Goal: Complete application form

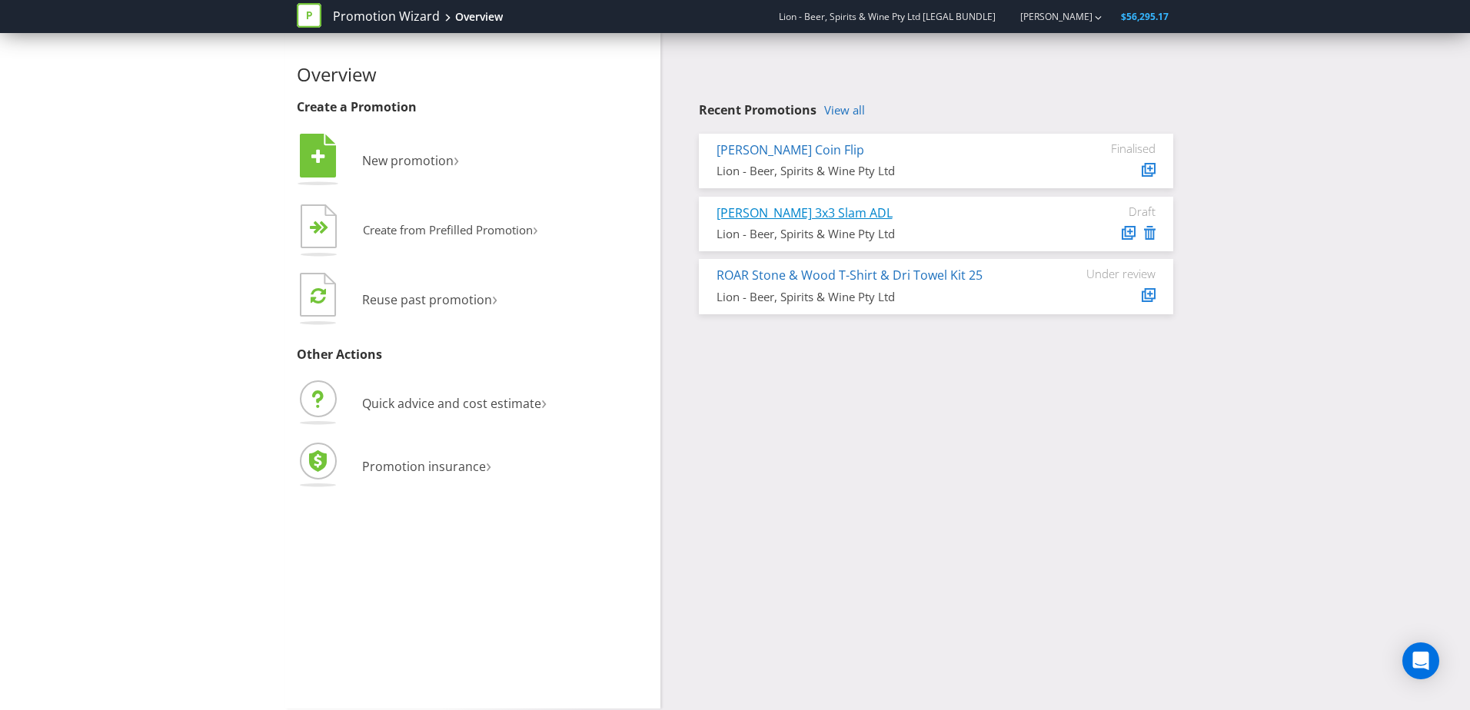
click at [778, 205] on link "[PERSON_NAME] 3x3 Slam ADL" at bounding box center [805, 213] width 176 height 17
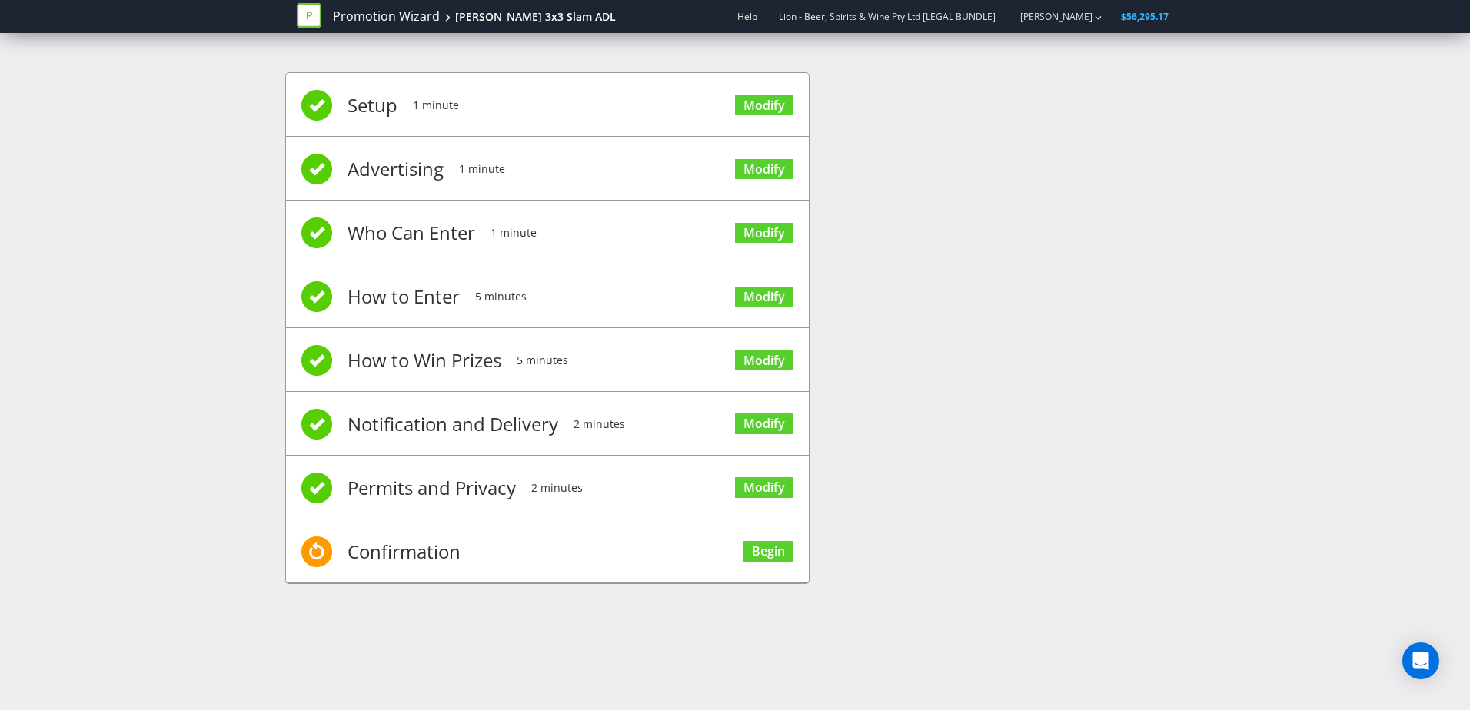
drag, startPoint x: 490, startPoint y: 575, endPoint x: 677, endPoint y: 579, distance: 186.9
click at [491, 574] on li "Confirmation Begin" at bounding box center [547, 552] width 523 height 64
click at [762, 554] on link "Begin" at bounding box center [768, 551] width 50 height 21
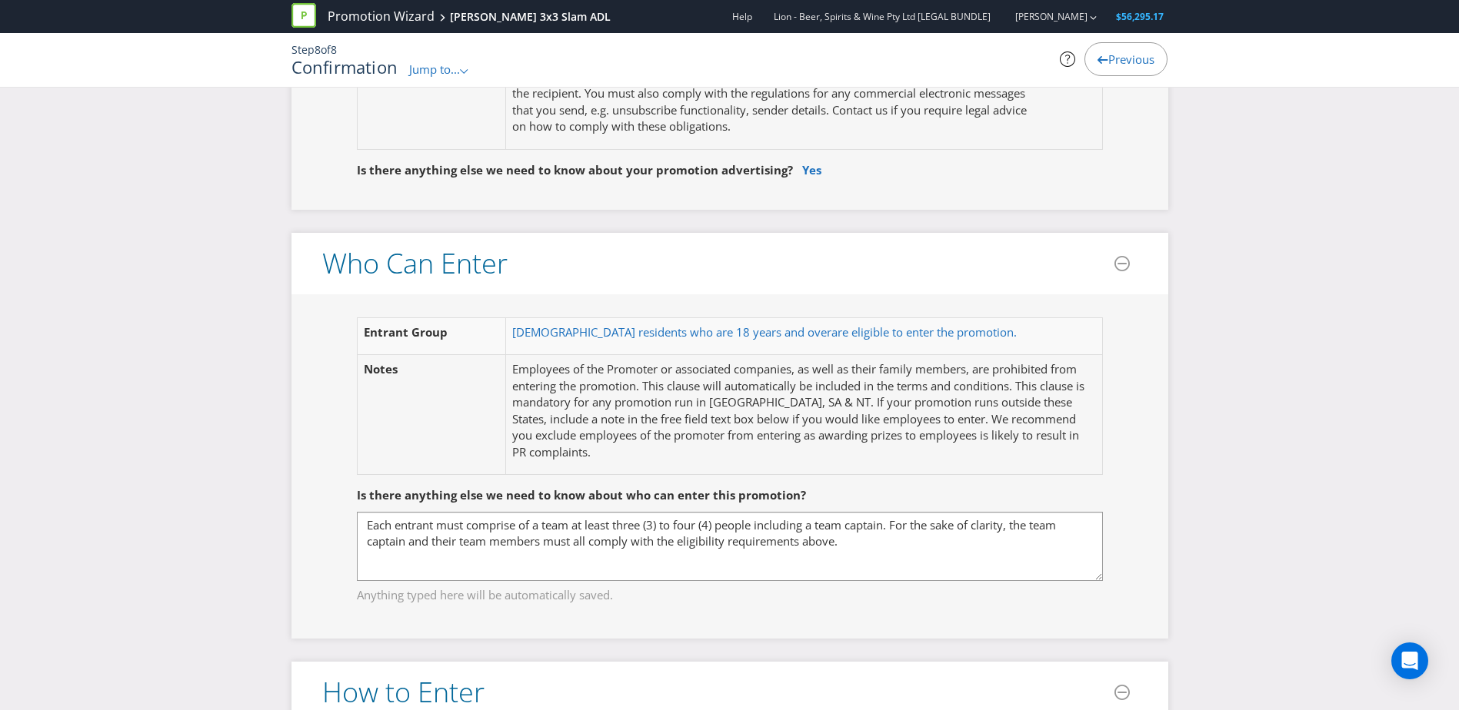
scroll to position [769, 0]
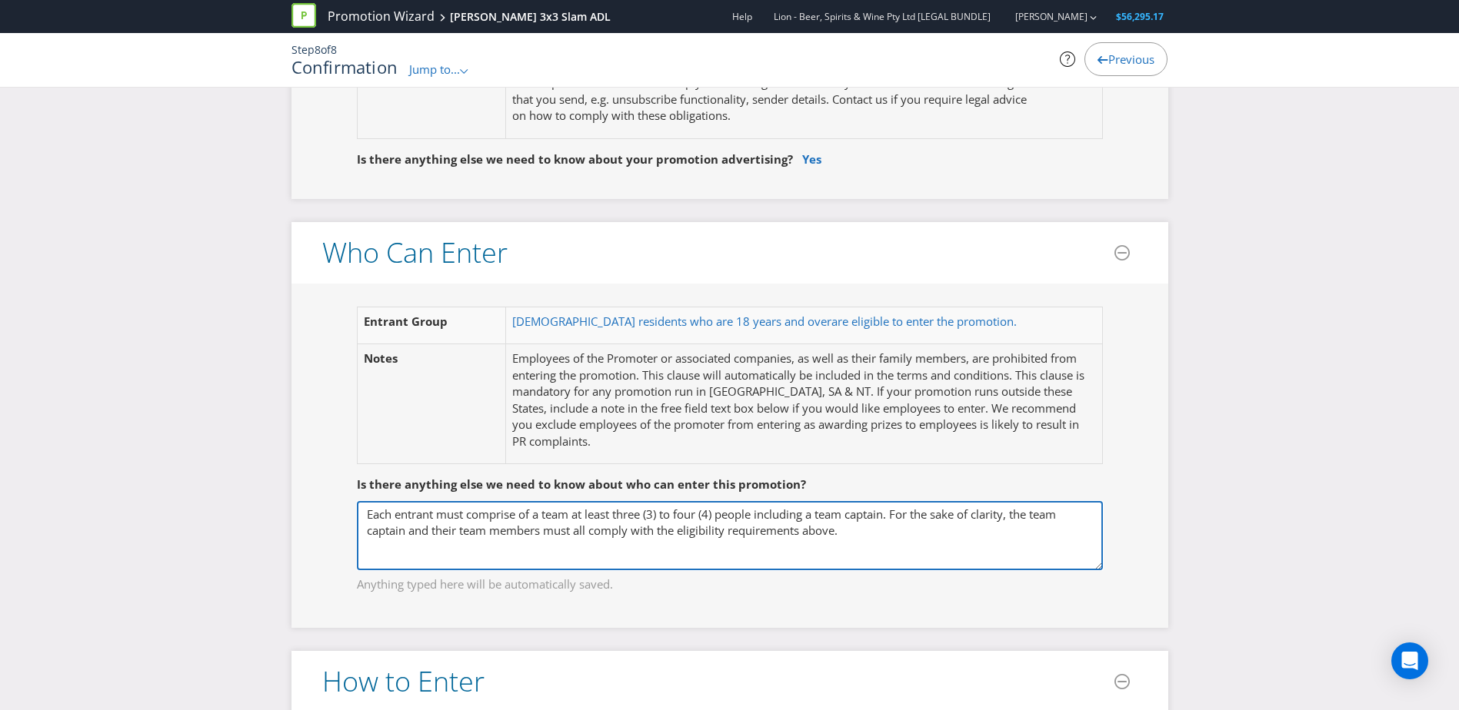
click at [714, 516] on textarea "Each entrant must comprise of a team at least three (3) to four (4) people incl…" at bounding box center [730, 535] width 746 height 69
drag, startPoint x: 720, startPoint y: 513, endPoint x: 671, endPoint y: 517, distance: 48.7
click at [671, 517] on textarea "Each entrant must comprise of a team at least three (3) to four (4) people incl…" at bounding box center [730, 535] width 746 height 69
click at [815, 554] on textarea "Each entrant must comprise of a team at least three (3) to four (4) people incl…" at bounding box center [730, 535] width 746 height 69
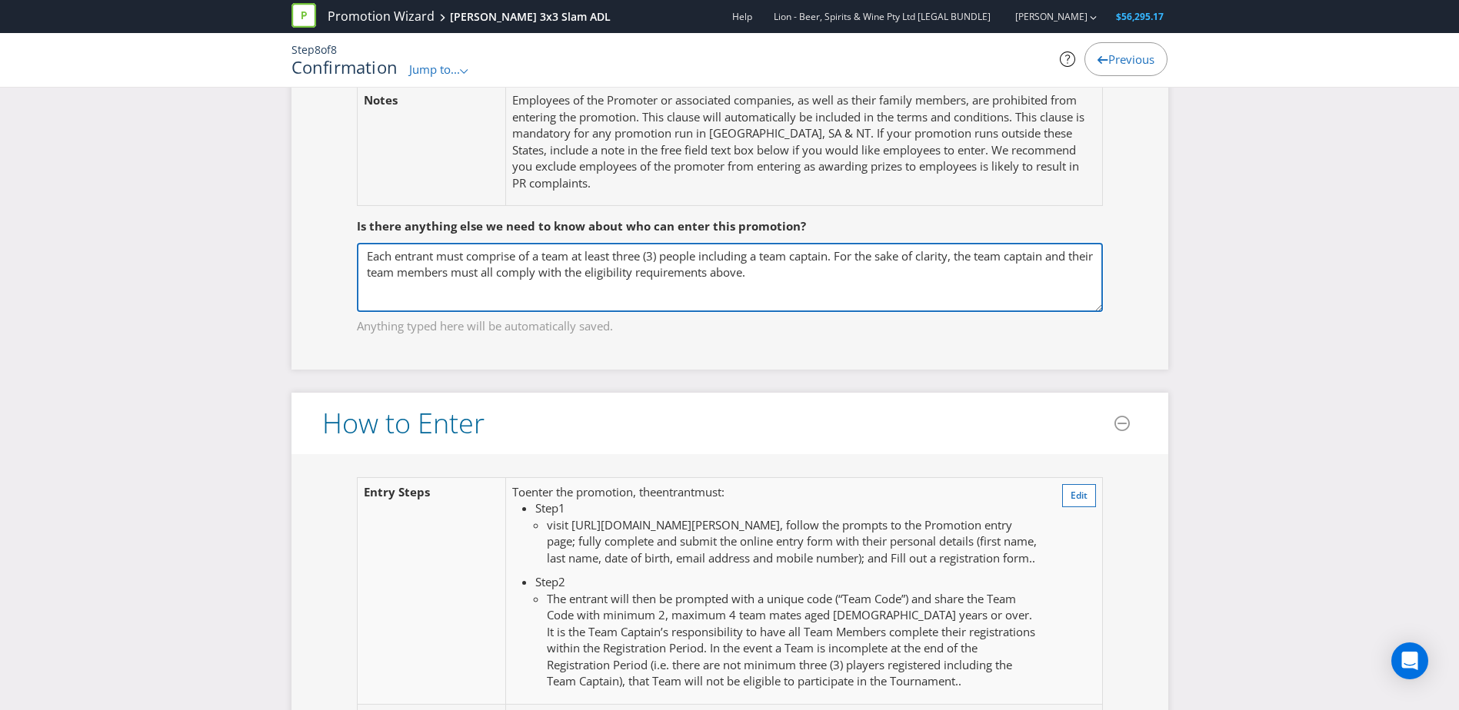
scroll to position [1000, 0]
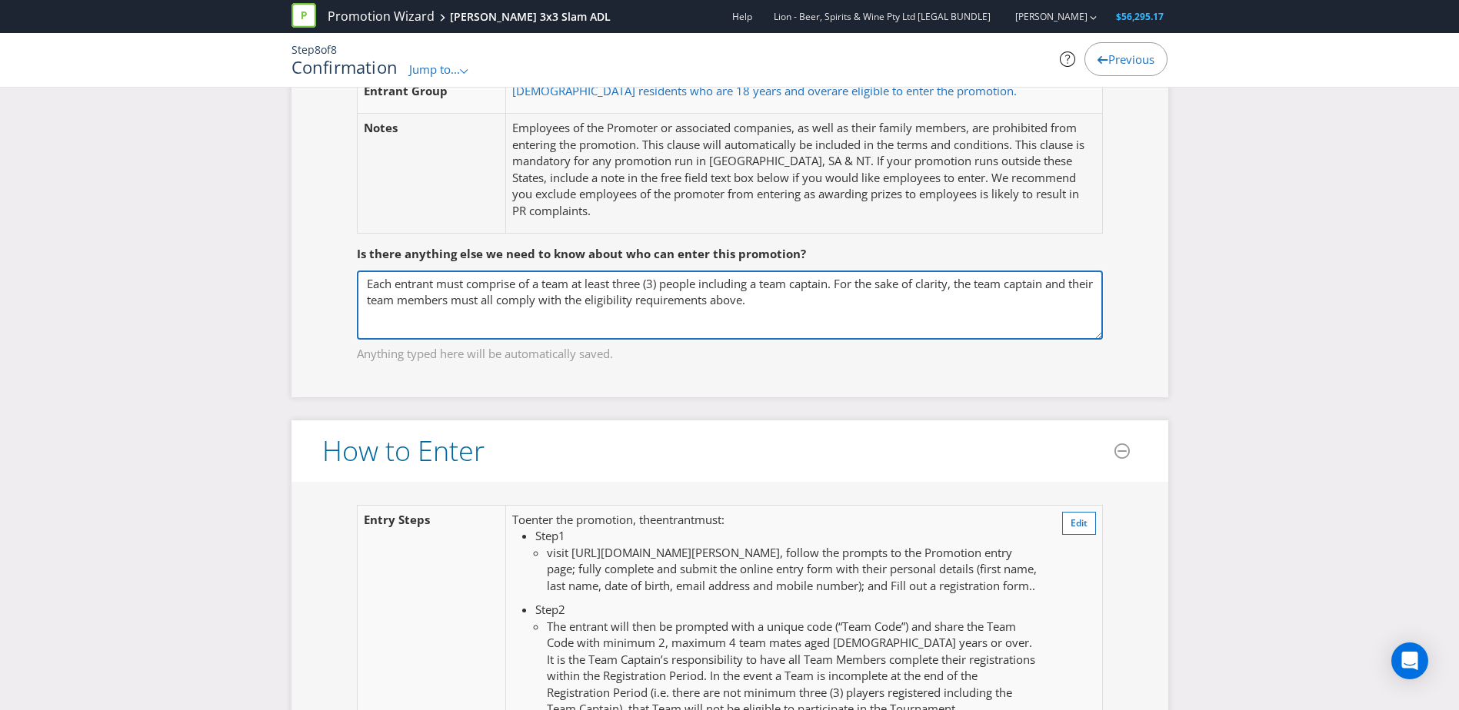
click at [700, 284] on textarea "Each entrant must comprise of a team at least three (3) to four (4) people incl…" at bounding box center [730, 305] width 746 height 69
click at [664, 283] on textarea "Each entrant must comprise of a team at least three (3) to four (4) people incl…" at bounding box center [730, 305] width 746 height 69
click at [762, 284] on textarea "Each entrant must comprise of a team at least three (3) to four (4) people incl…" at bounding box center [730, 305] width 746 height 69
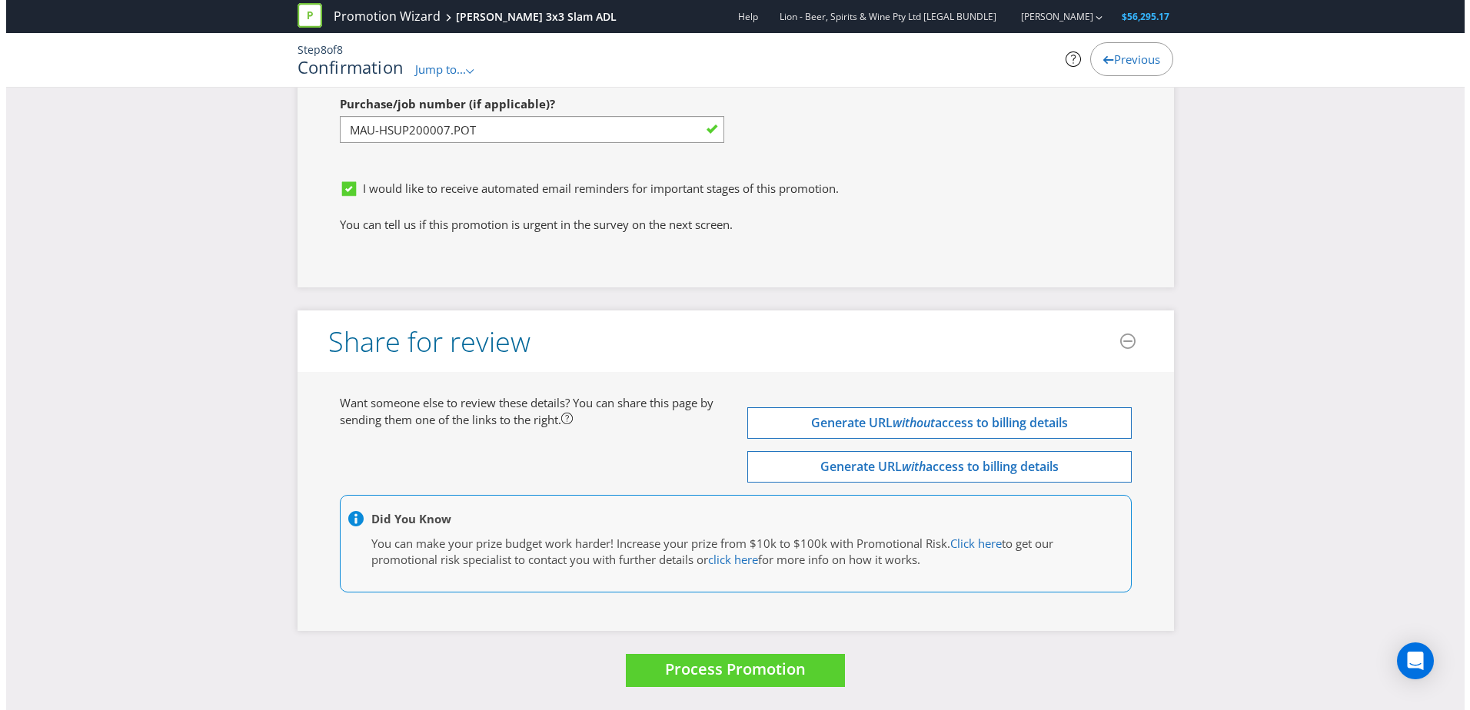
scroll to position [4923, 0]
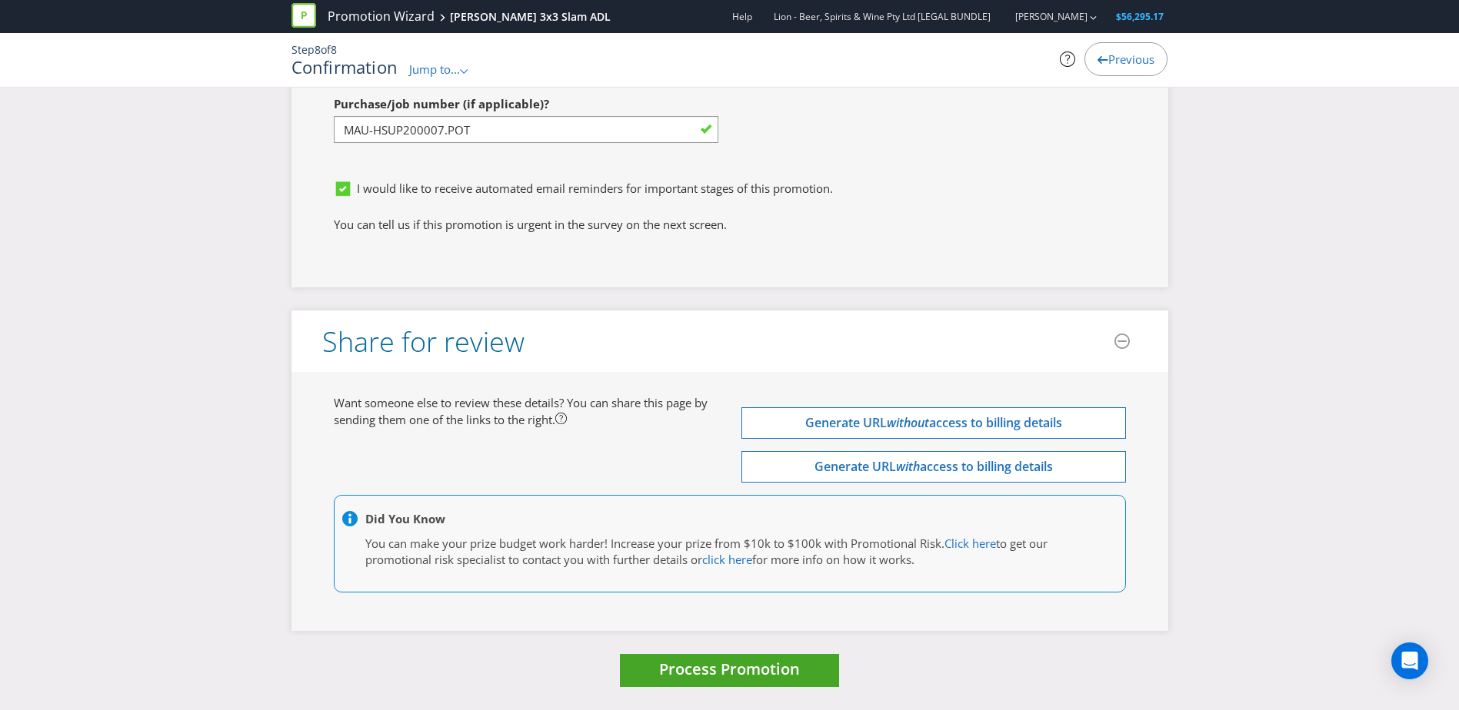
type textarea "Each entrant must comprise of a team at least three (3) people, maximum five (5…"
click at [820, 670] on button "Process Promotion" at bounding box center [729, 670] width 219 height 33
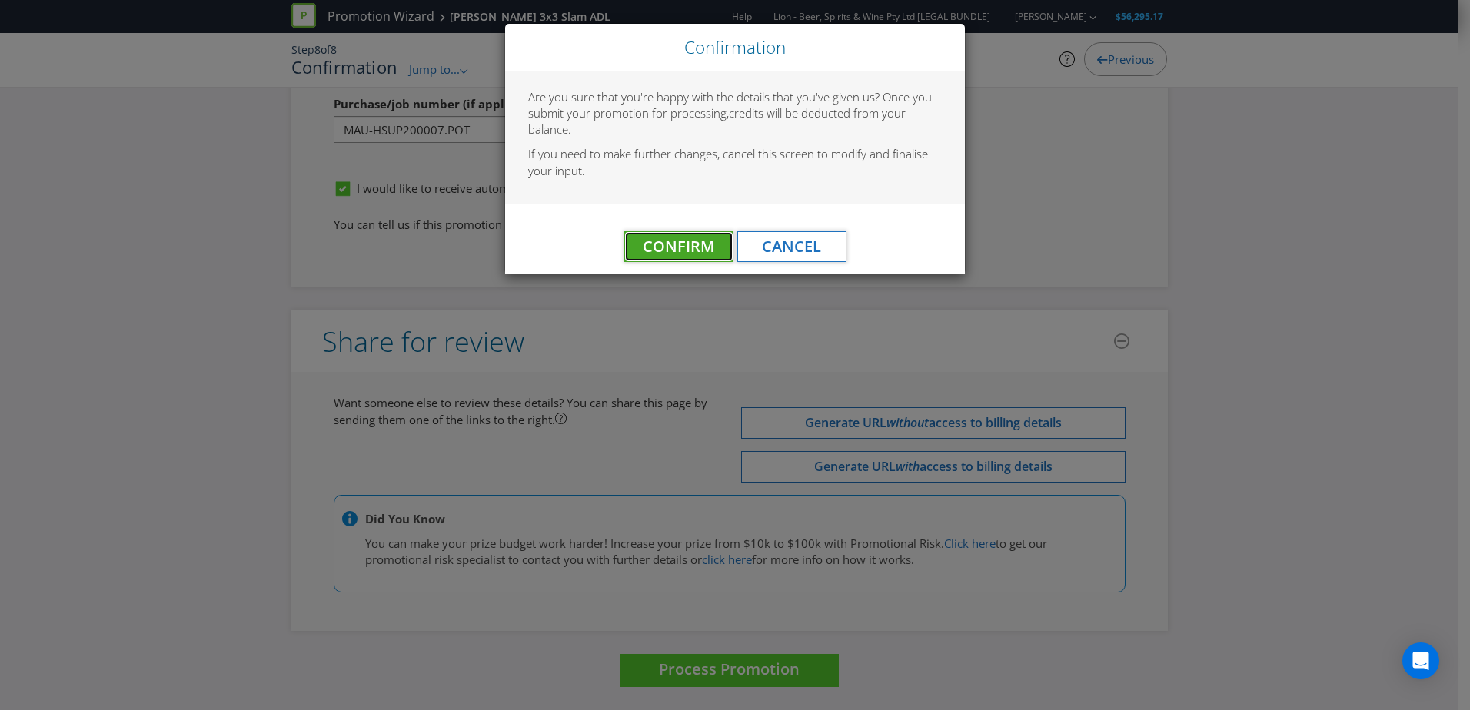
click at [682, 244] on span "Confirm" at bounding box center [679, 246] width 72 height 21
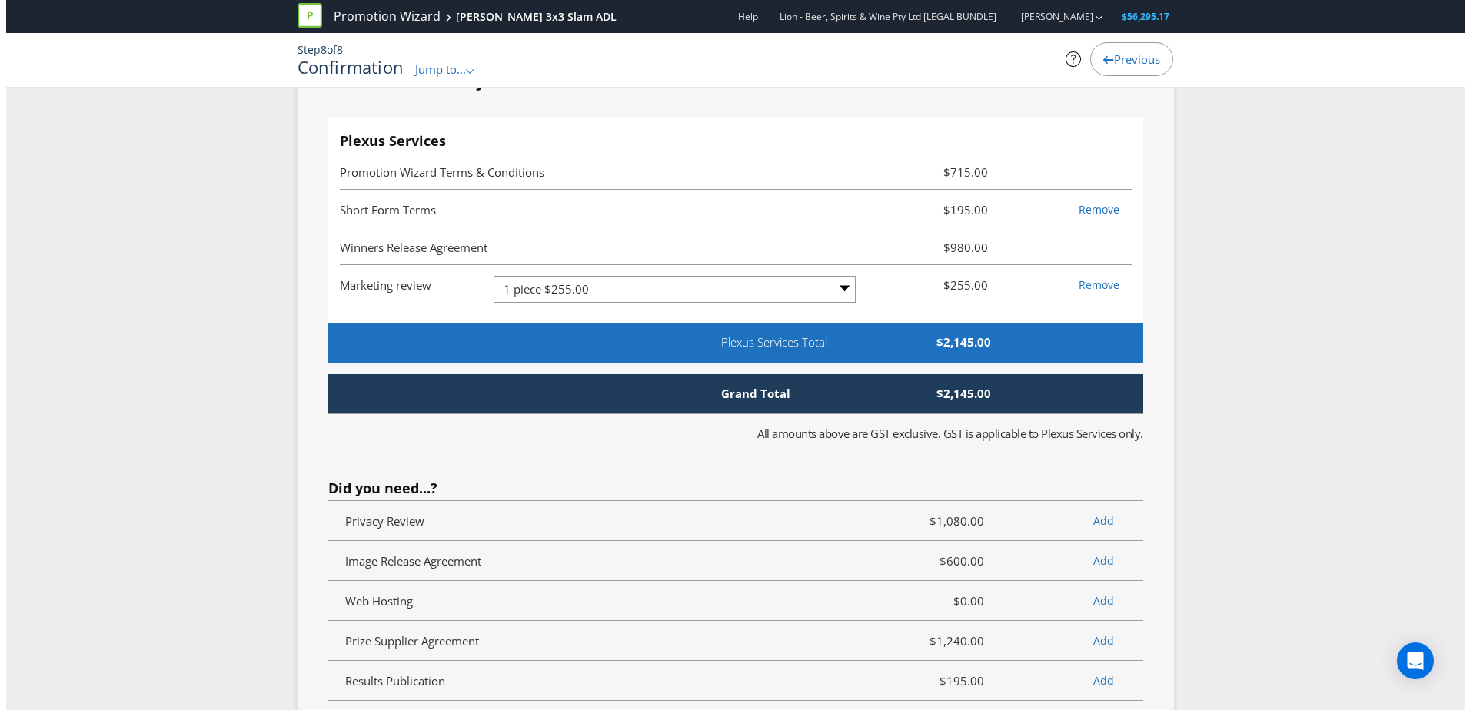
scroll to position [0, 0]
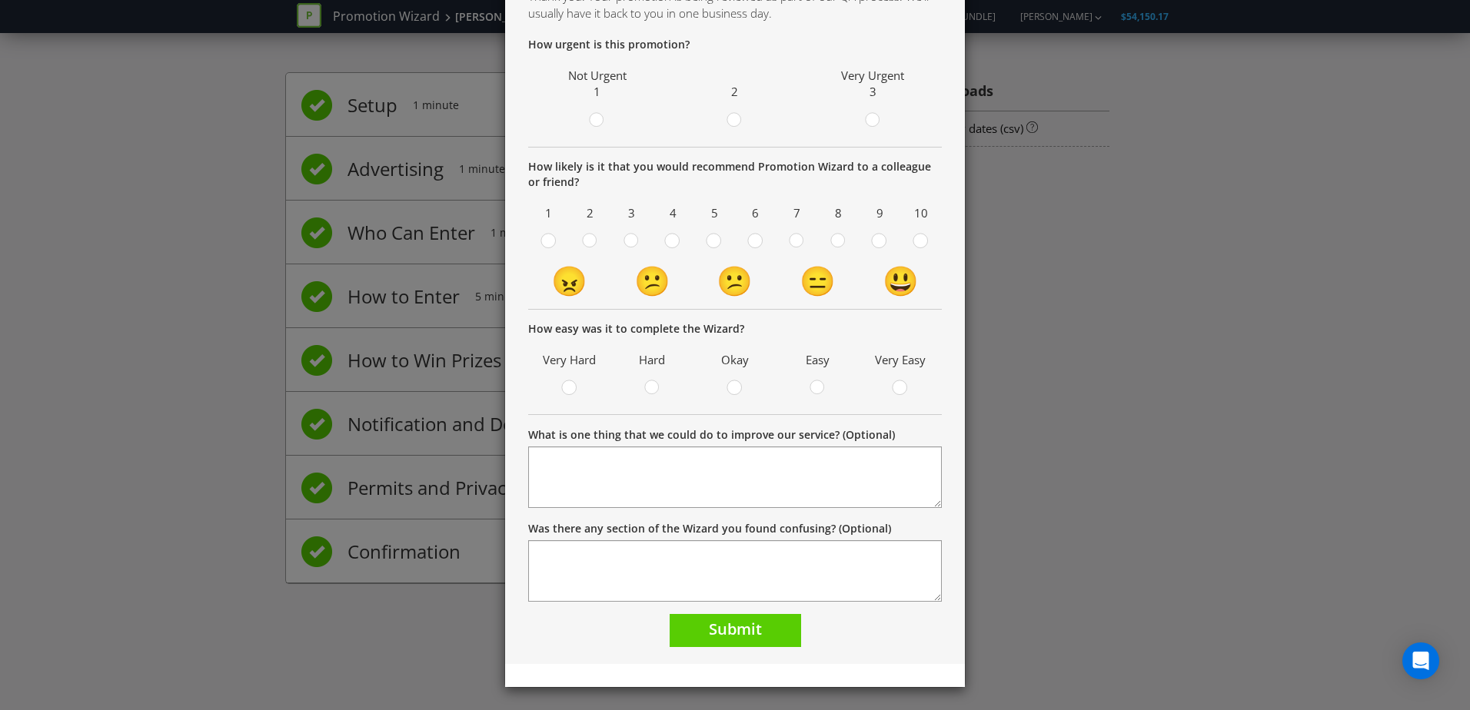
scroll to position [111, 0]
click at [1147, 414] on div "Thank you Thank you! Your promotion is being reviewed as part of our QA process…" at bounding box center [735, 355] width 1470 height 710
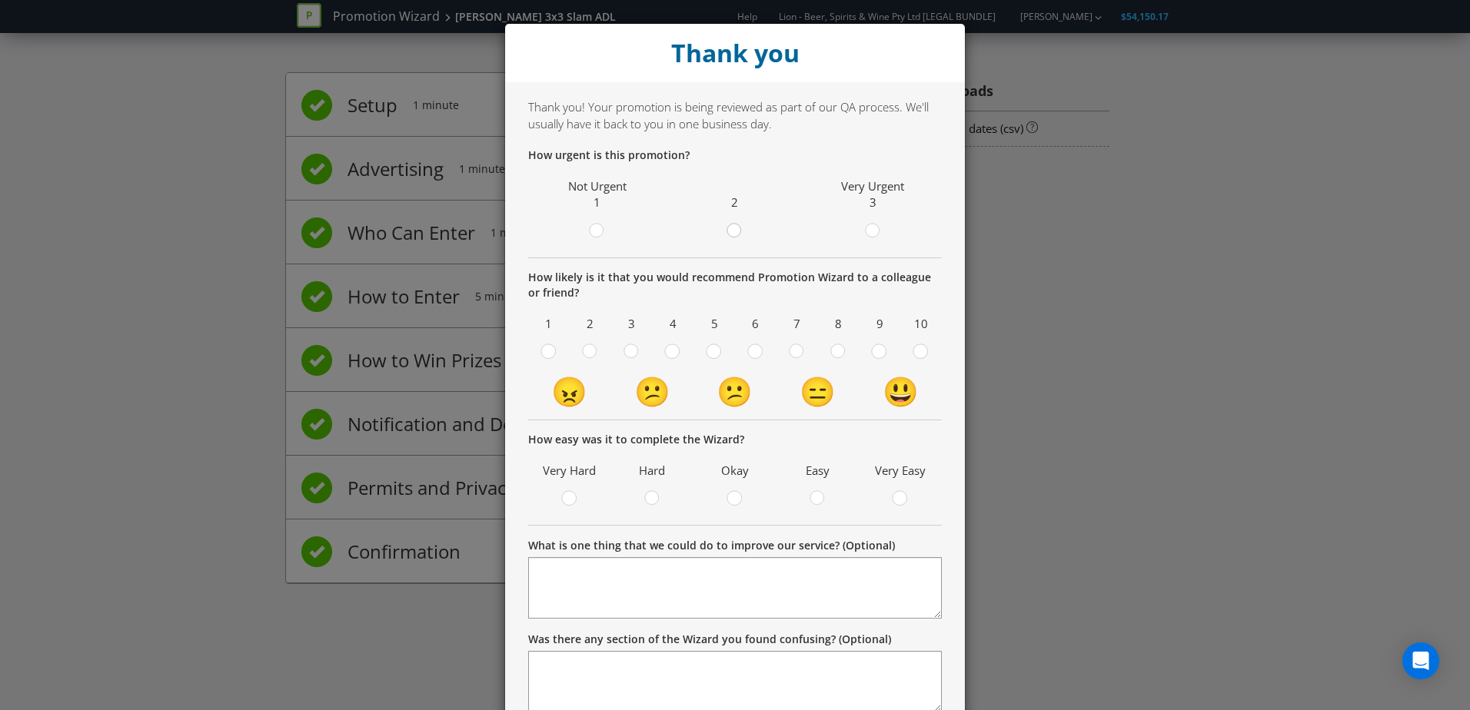
click at [733, 228] on div at bounding box center [735, 226] width 8 height 8
click at [0, 0] on input "radio" at bounding box center [0, 0] width 0 height 0
click at [928, 348] on span at bounding box center [929, 355] width 3 height 15
click at [0, 0] on input "radio" at bounding box center [0, 0] width 0 height 0
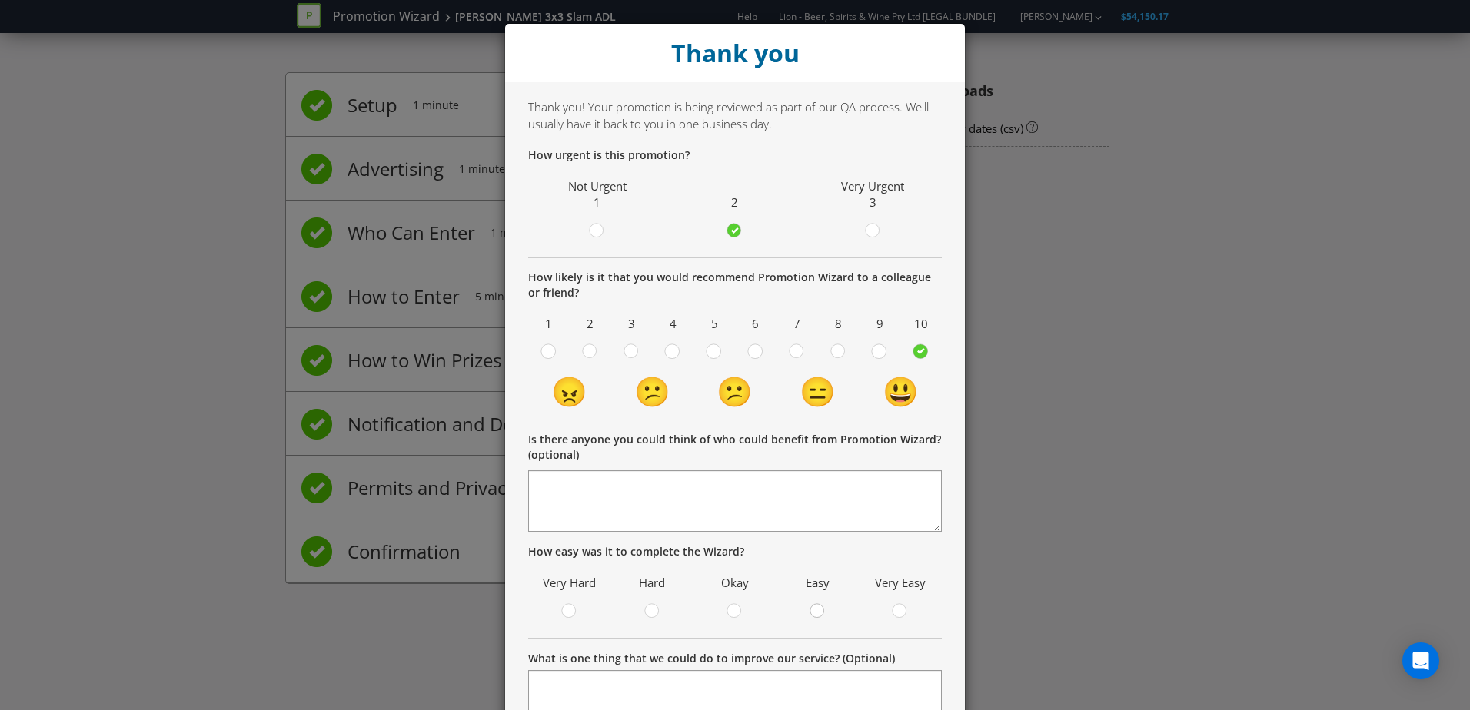
click at [816, 606] on div at bounding box center [818, 607] width 8 height 8
click at [0, 0] on input "radio" at bounding box center [0, 0] width 0 height 0
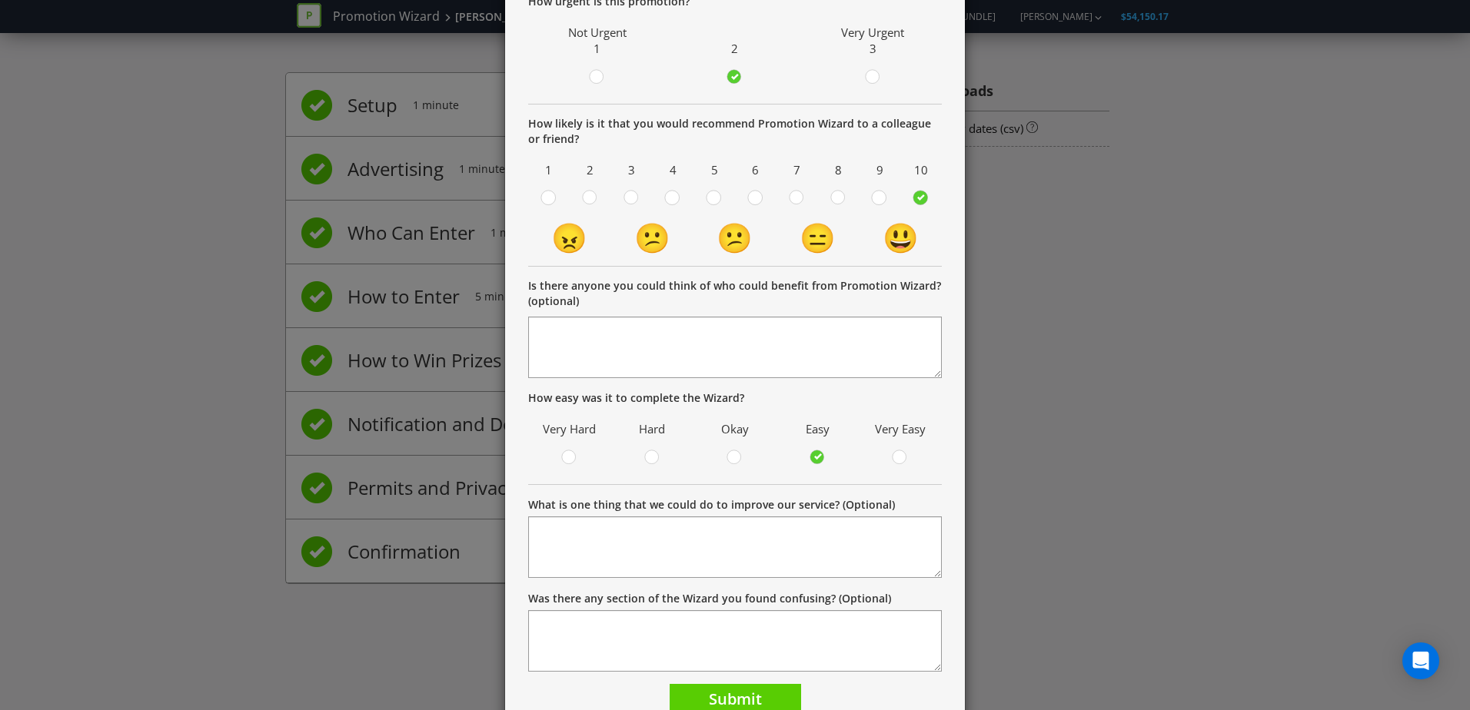
scroll to position [225, 0]
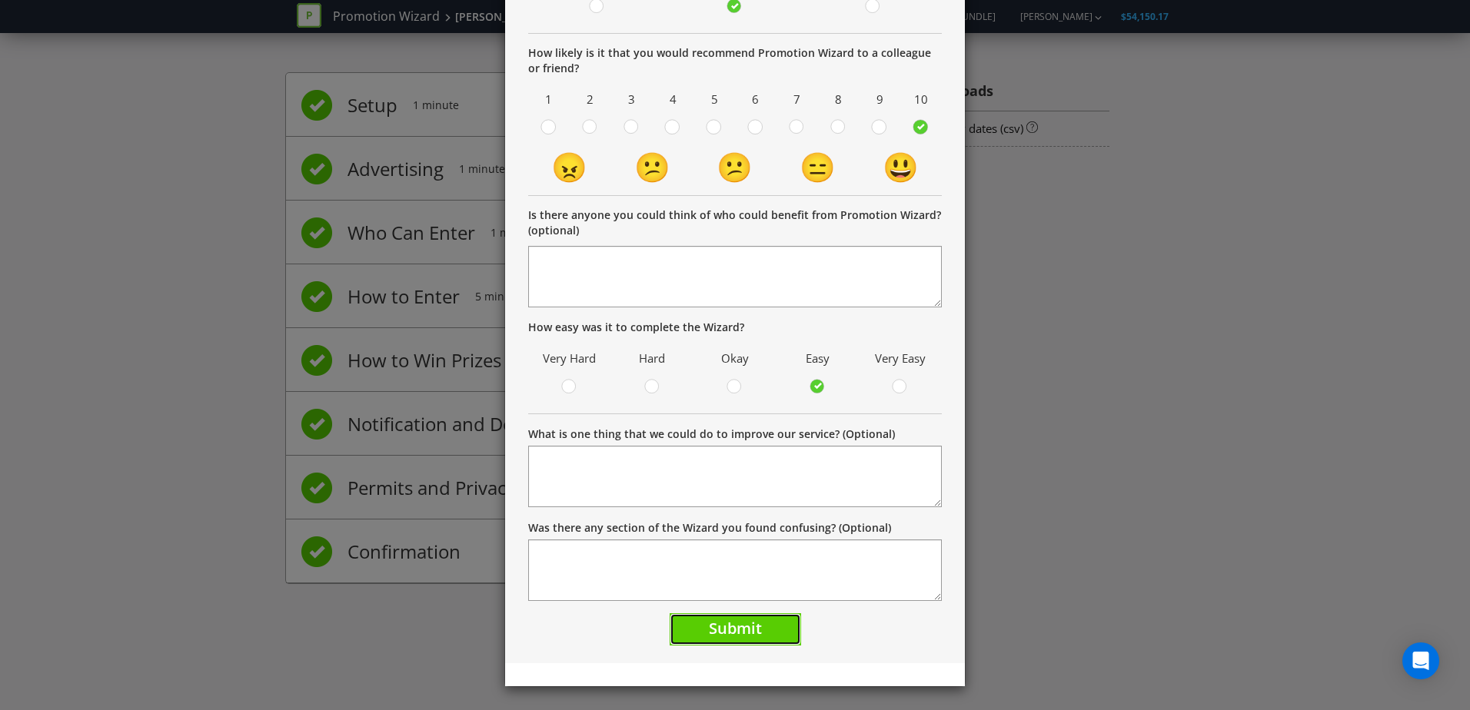
click at [757, 625] on button "Submit" at bounding box center [735, 630] width 131 height 33
